Goal: Information Seeking & Learning: Learn about a topic

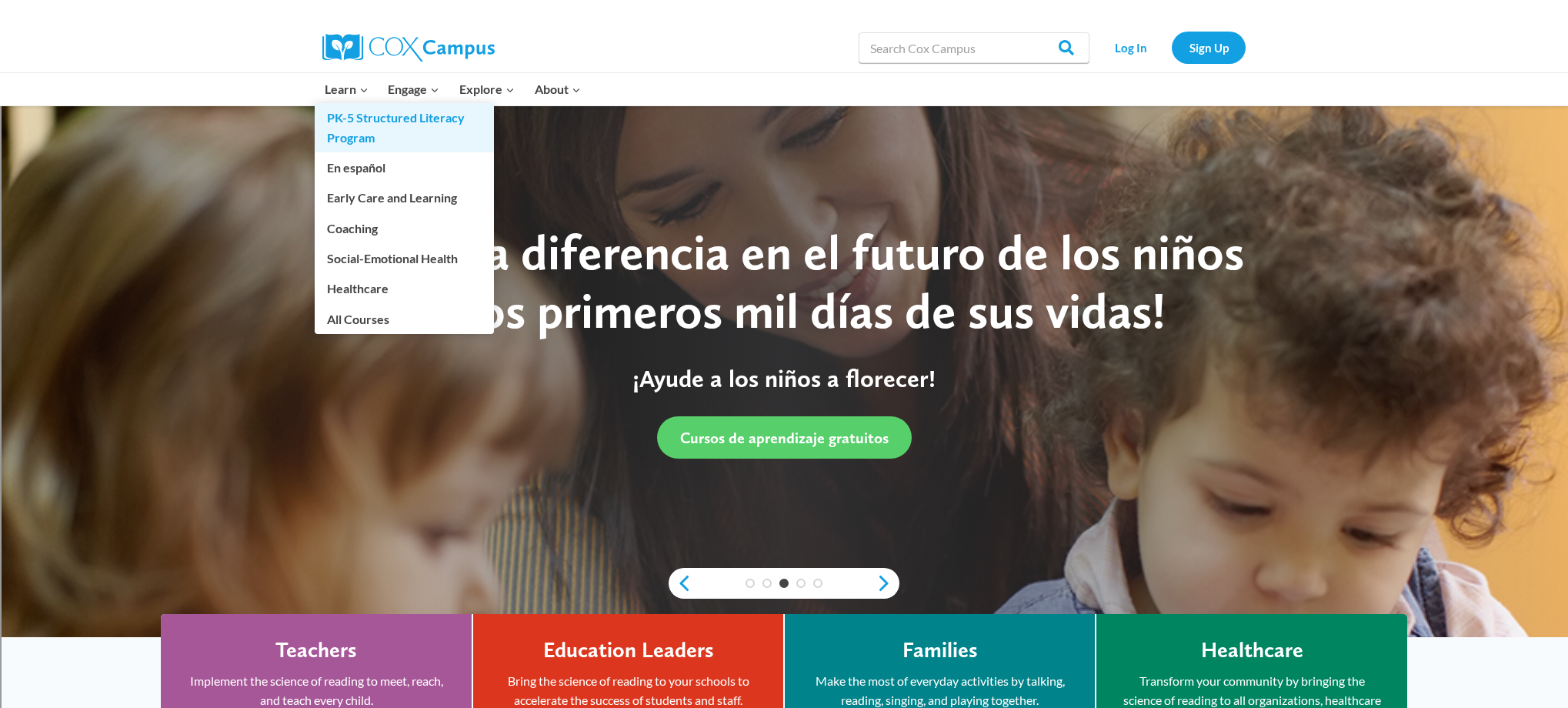
click at [341, 124] on link "PK-5 Structured Literacy Program" at bounding box center [403, 127] width 179 height 49
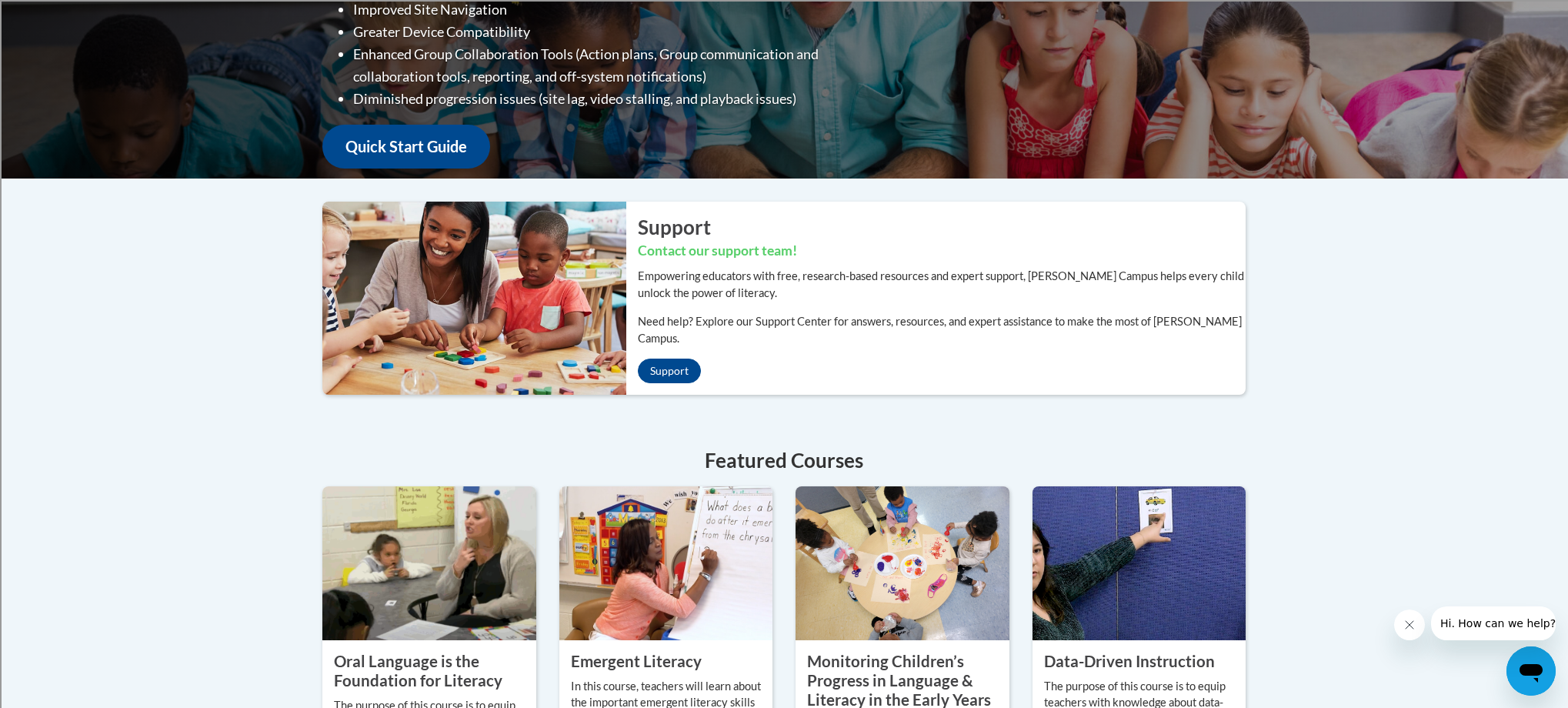
scroll to position [541, 0]
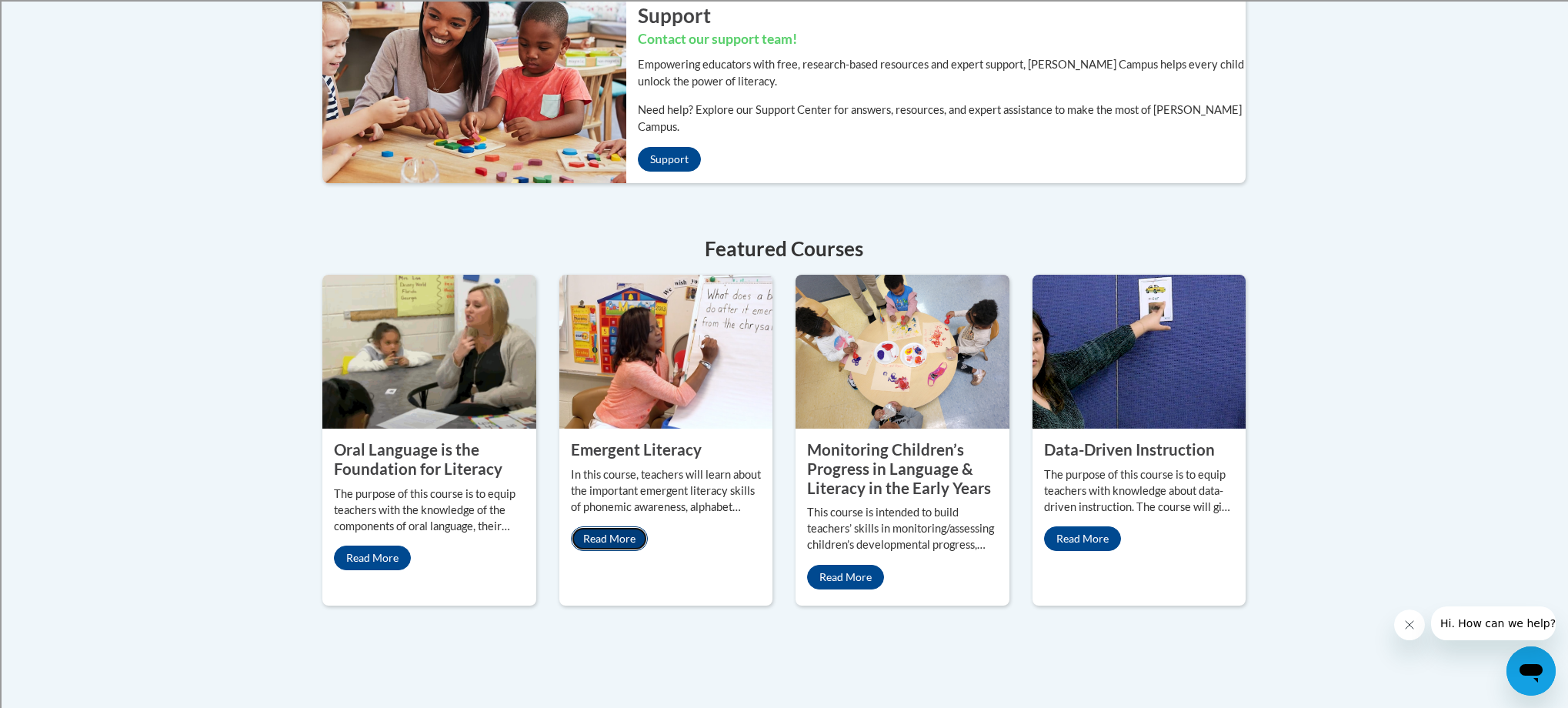
click at [617, 526] on link "Read More" at bounding box center [609, 539] width 77 height 25
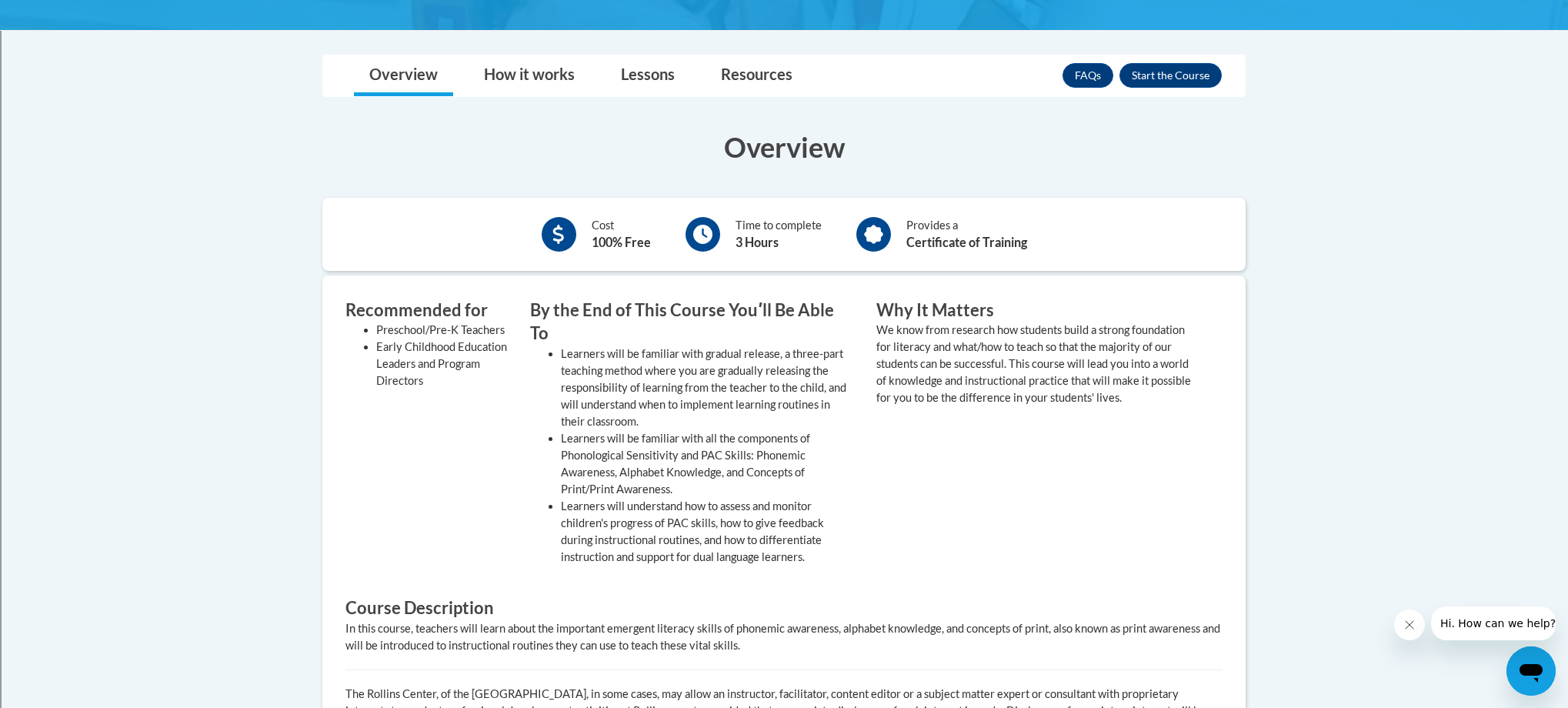
scroll to position [190, 0]
